Goal: Task Accomplishment & Management: Manage account settings

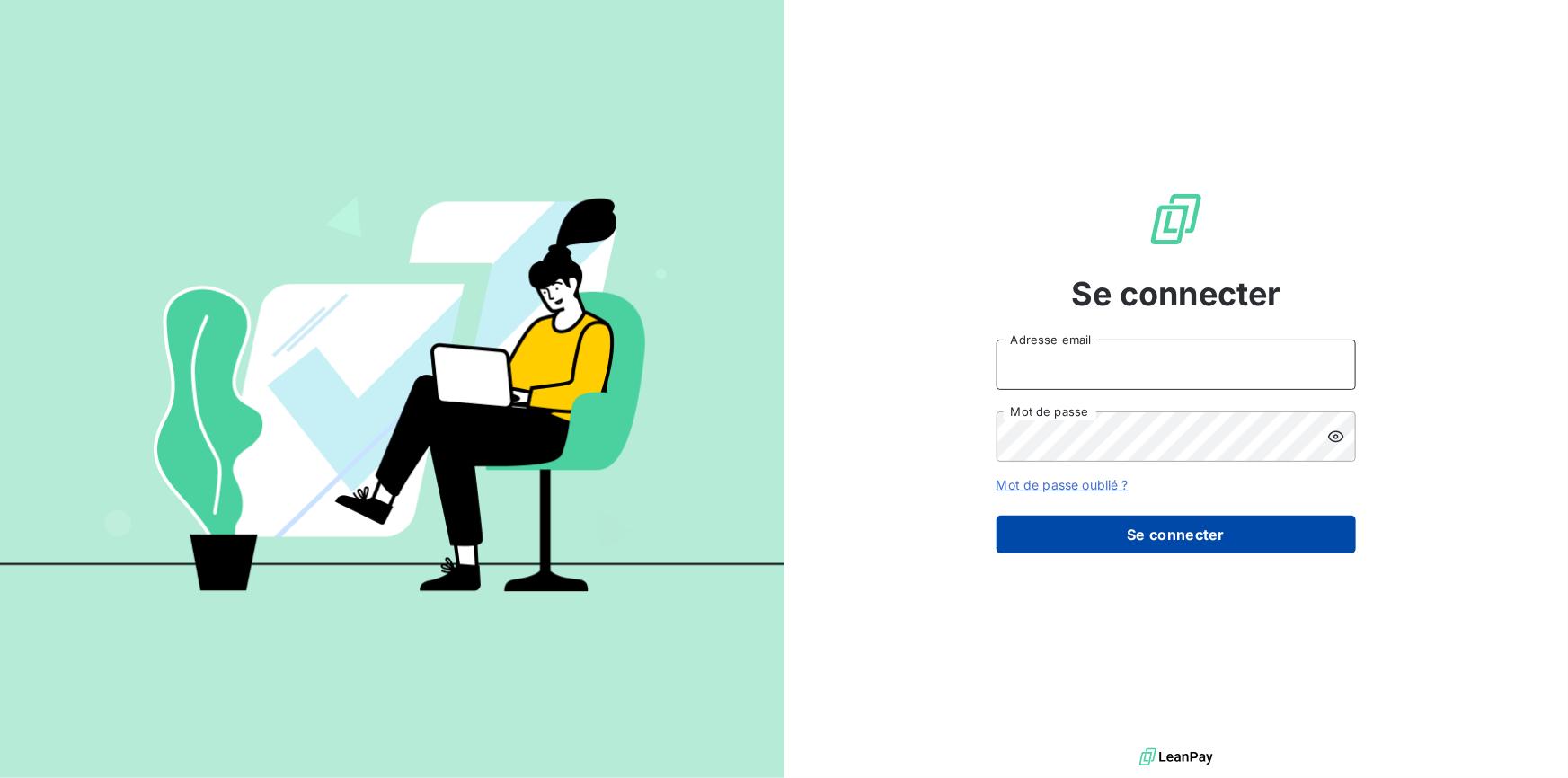
type input "[EMAIL_ADDRESS][DOMAIN_NAME]"
click at [1168, 530] on button "Se connecter" at bounding box center [1176, 534] width 359 height 37
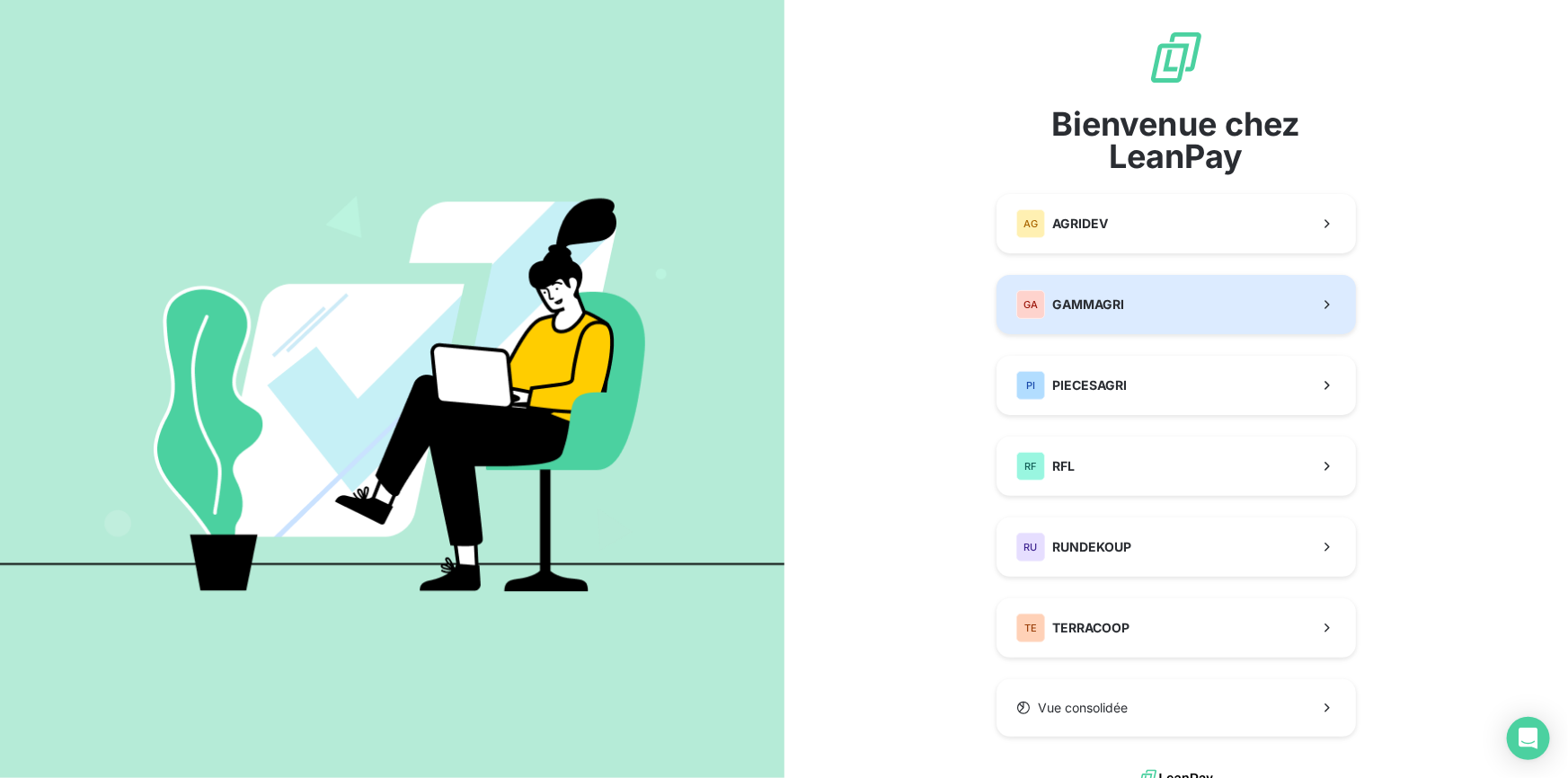
click at [1080, 313] on div "GA GAMMAGRI" at bounding box center [1070, 305] width 108 height 29
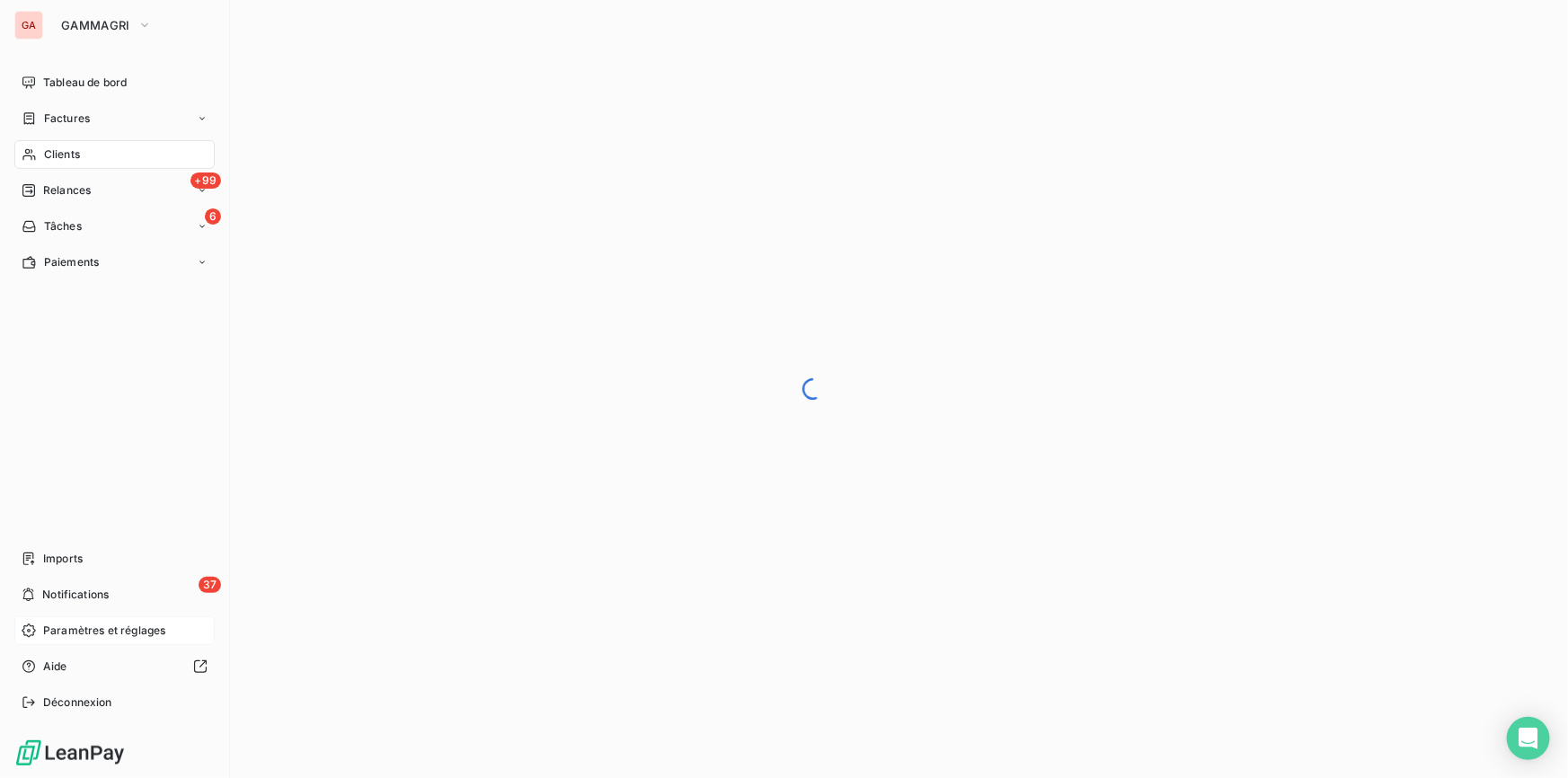
click at [67, 639] on div "Paramètres et réglages" at bounding box center [115, 631] width 200 height 29
click at [46, 182] on span "Relances" at bounding box center [67, 190] width 47 height 16
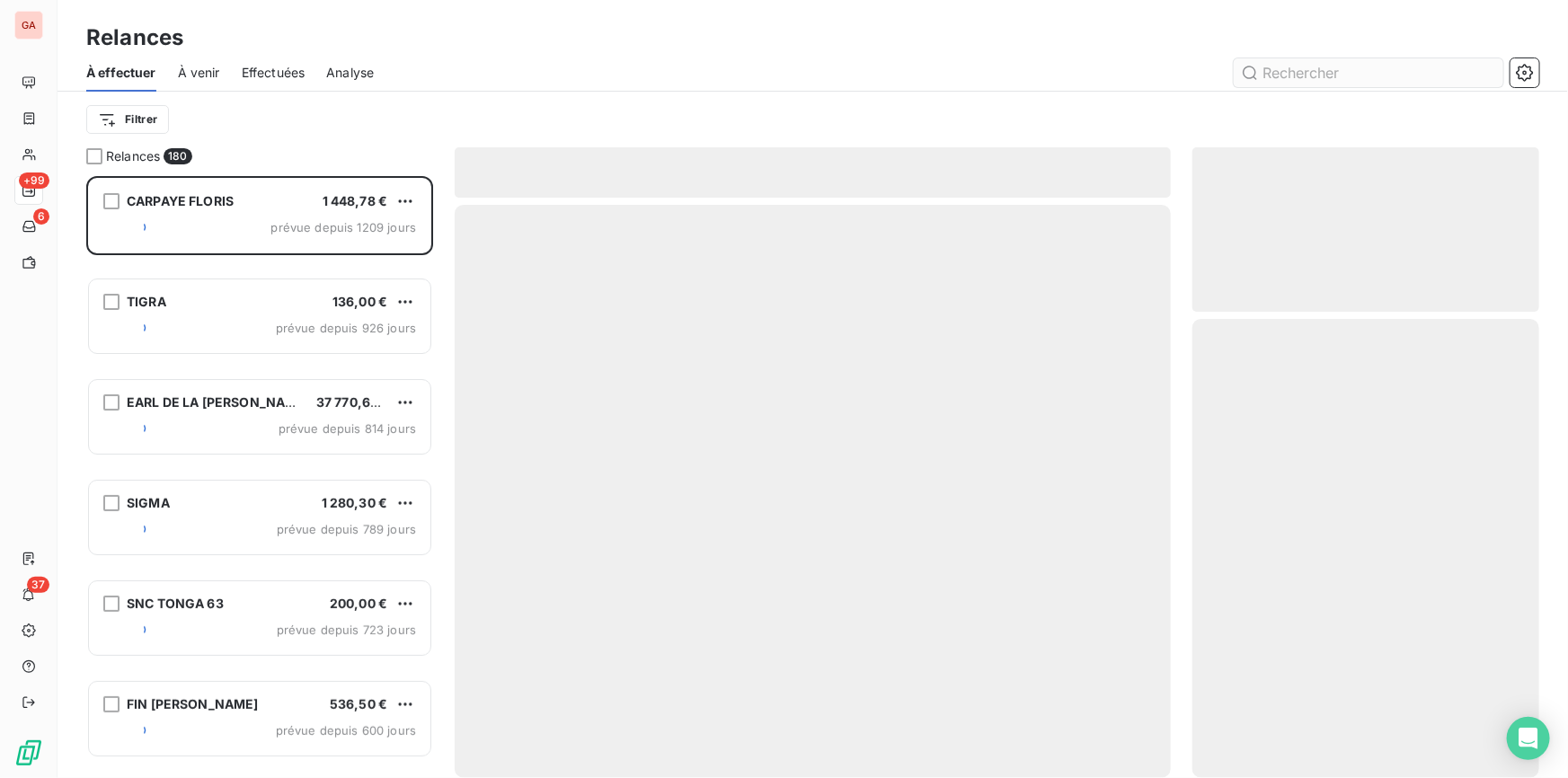
scroll to position [590, 334]
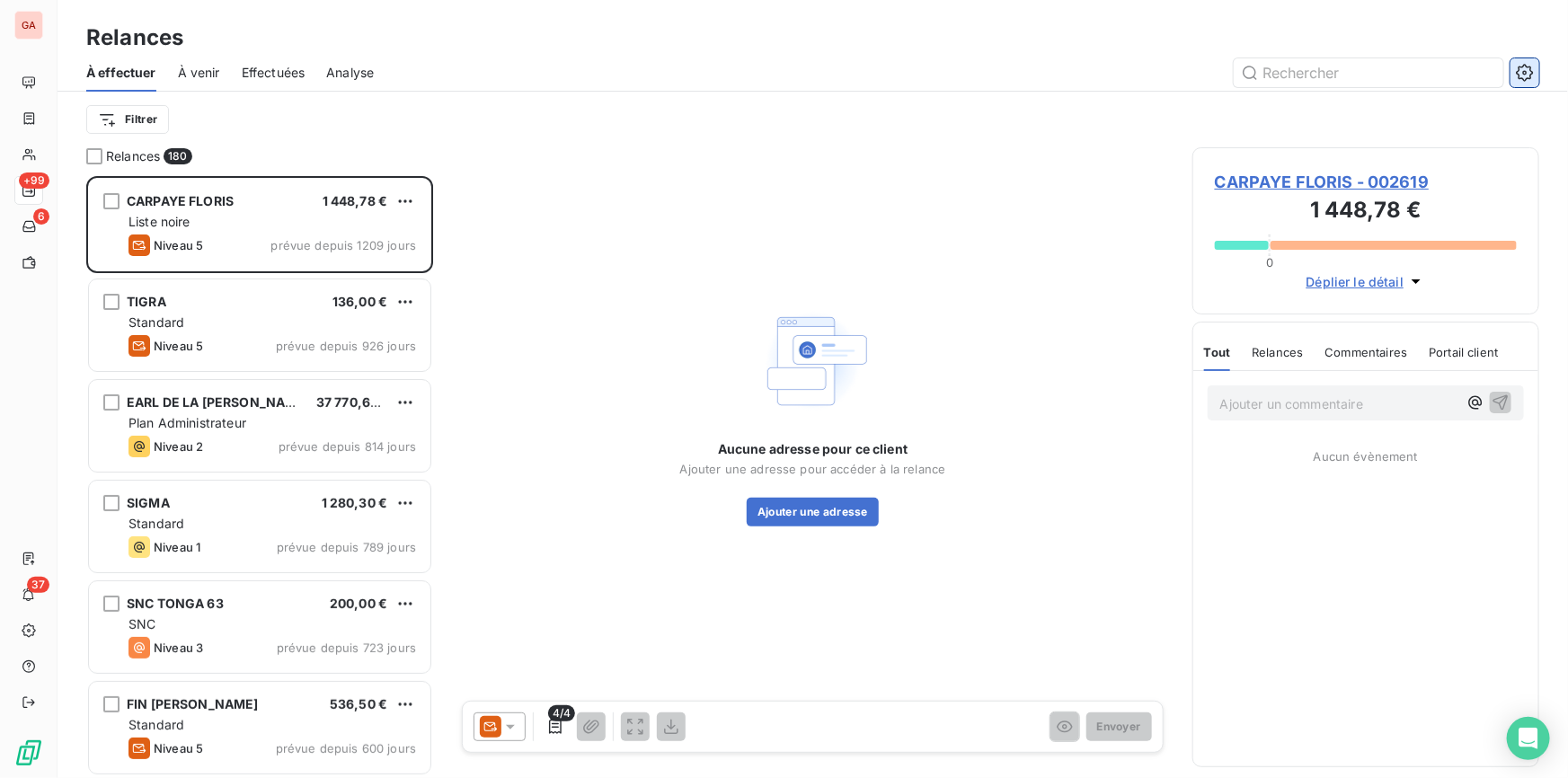
click at [1528, 66] on icon "button" at bounding box center [1524, 72] width 17 height 17
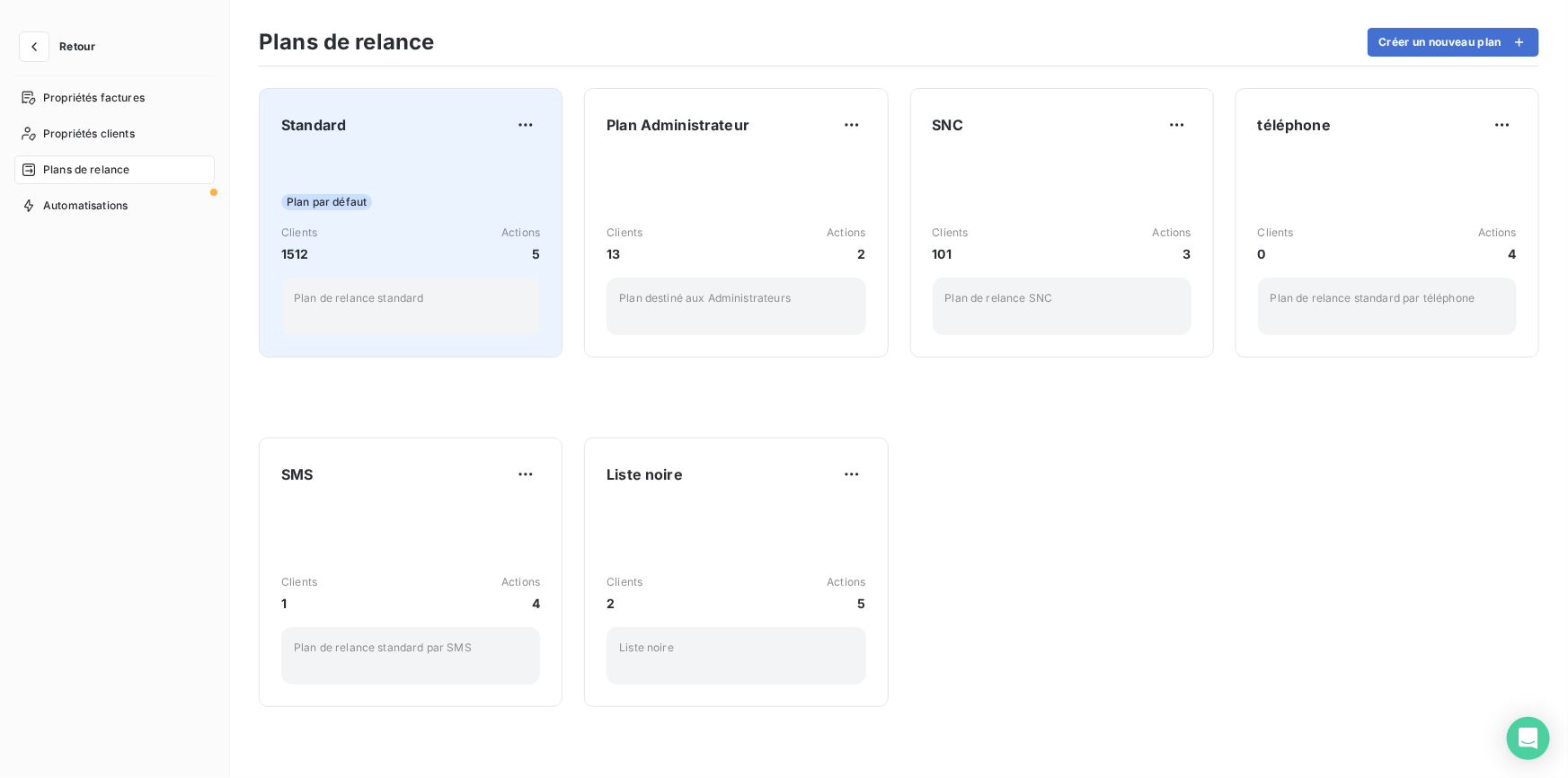
click at [457, 169] on div "Plan par défaut Clients 1512 Actions 5 Plan de relance standard" at bounding box center [411, 244] width 259 height 181
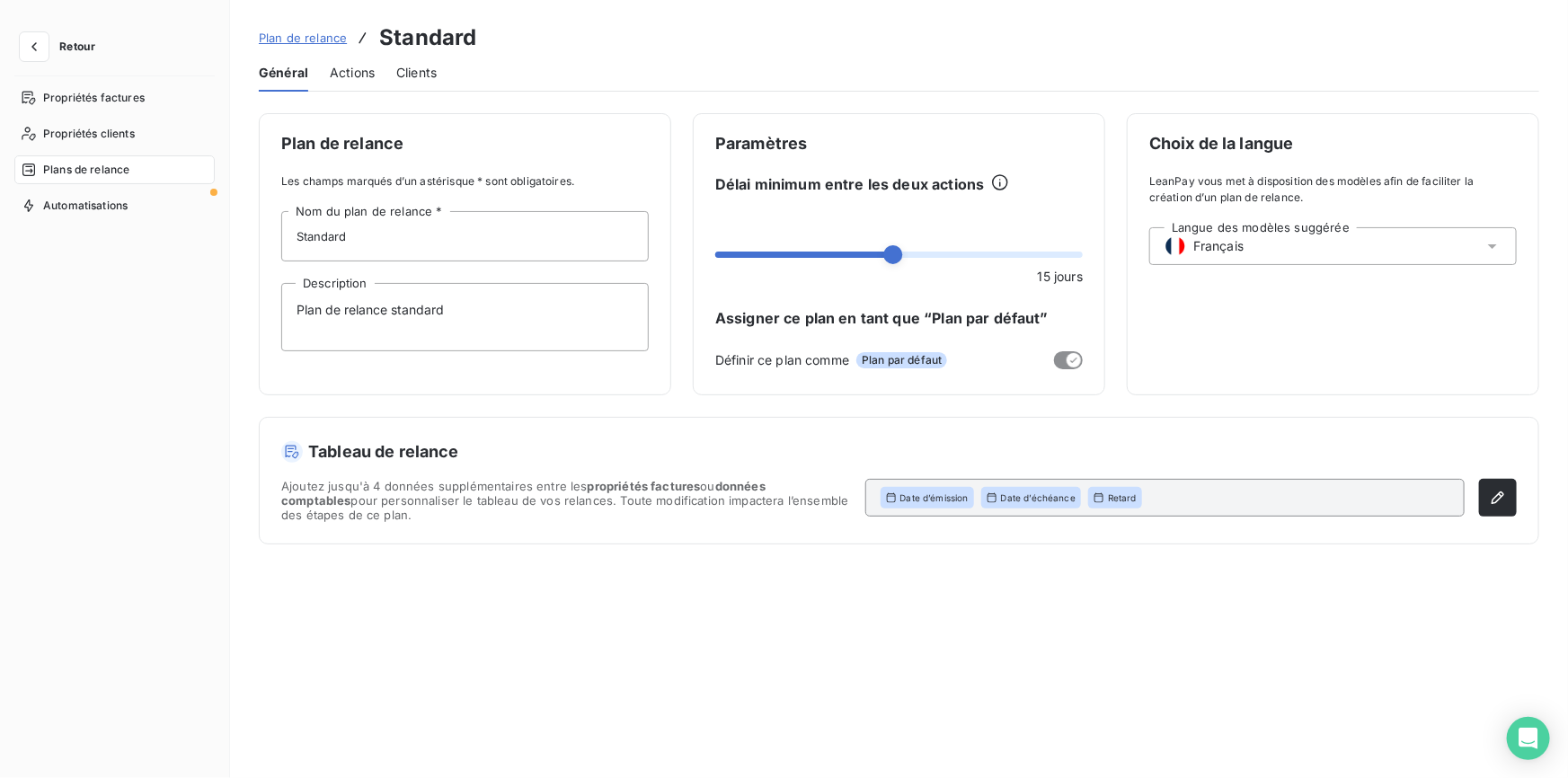
click at [352, 74] on span "Actions" at bounding box center [352, 73] width 45 height 18
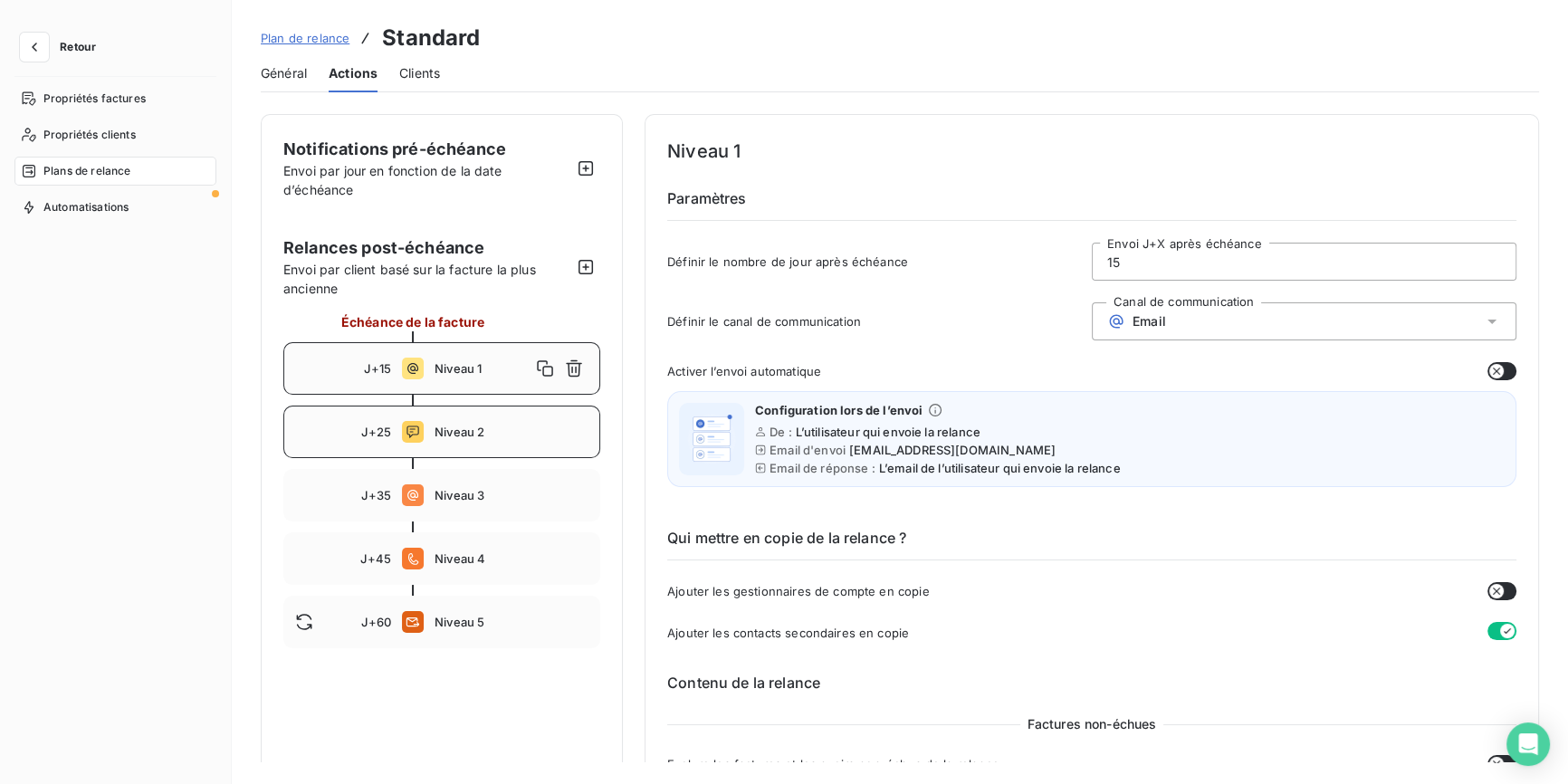
click at [434, 430] on span "Niveau 2" at bounding box center [511, 432] width 154 height 15
type input "25"
